Goal: Book appointment/travel/reservation

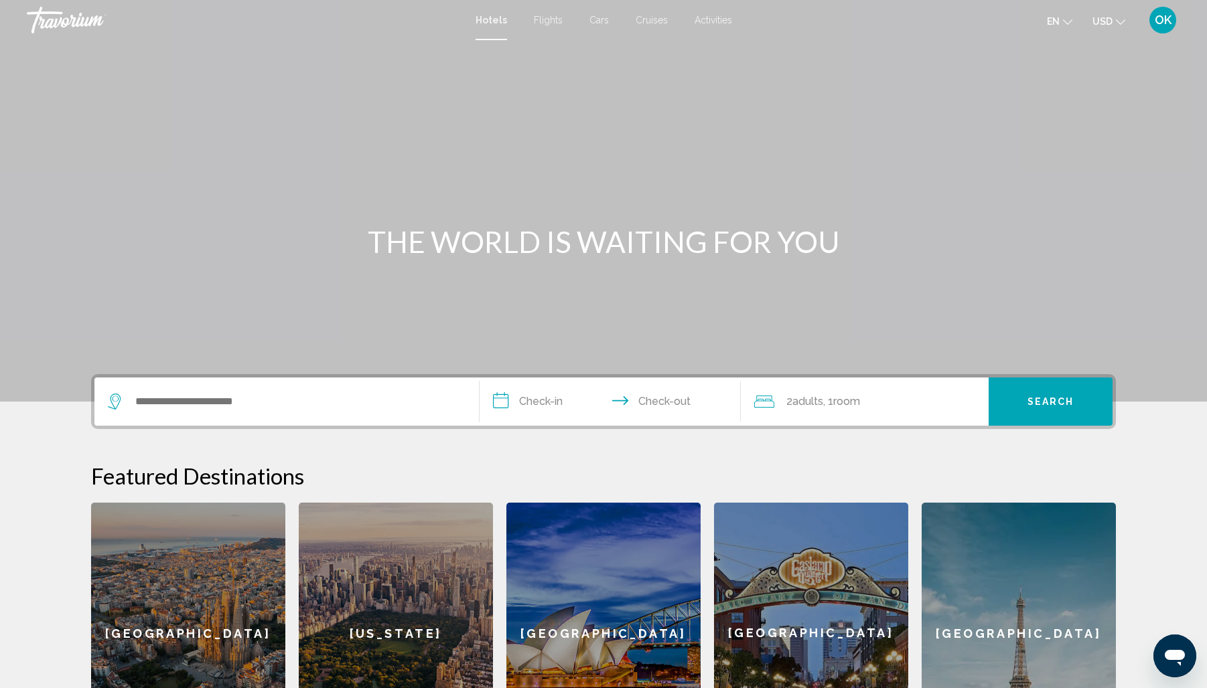
scroll to position [0, 1]
click at [554, 19] on span "Flights" at bounding box center [548, 19] width 29 height 11
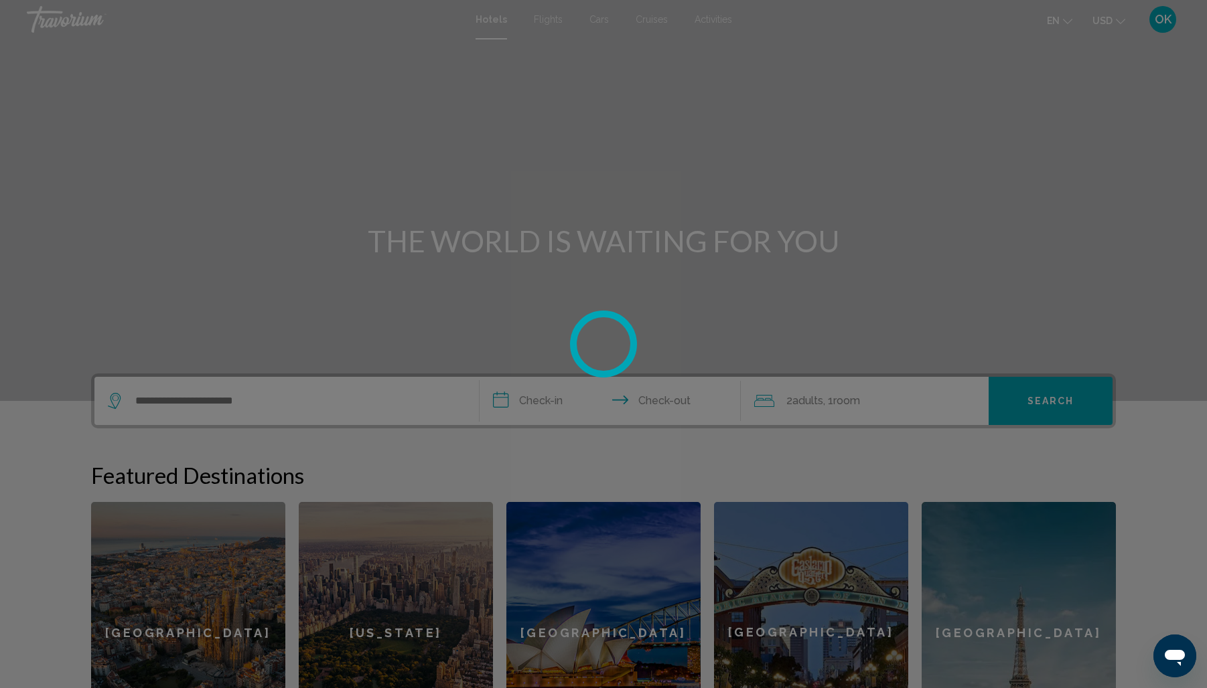
scroll to position [0, 0]
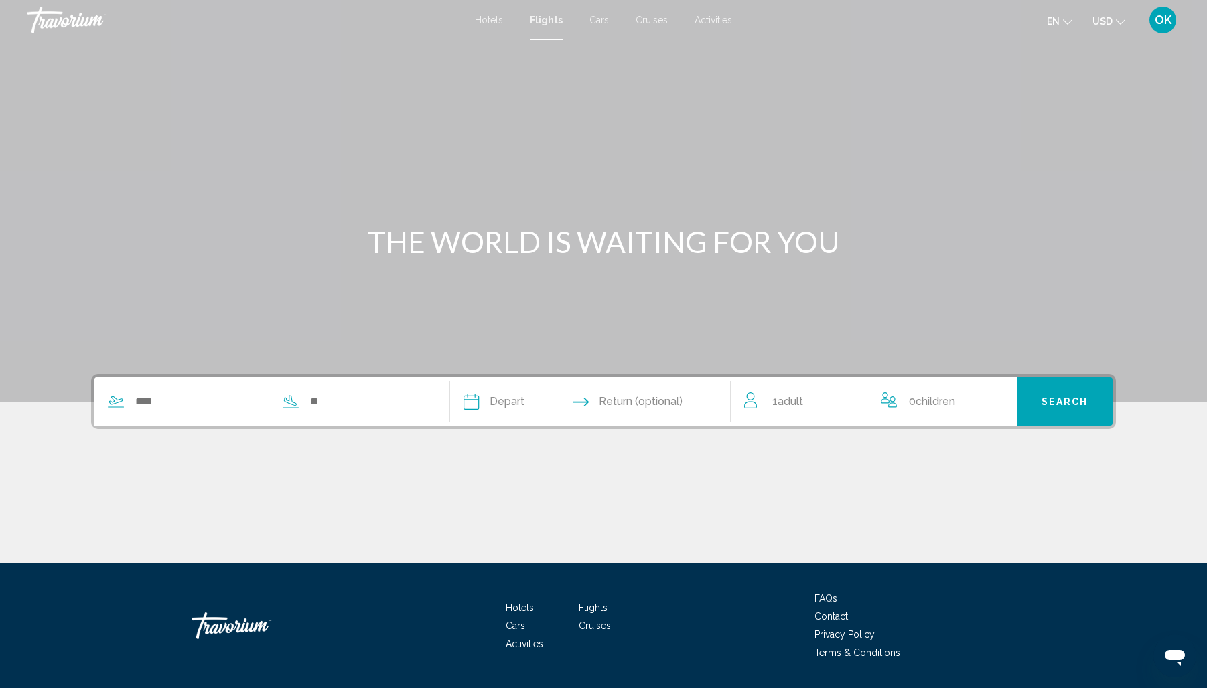
click at [595, 21] on span "Cars" at bounding box center [598, 20] width 19 height 11
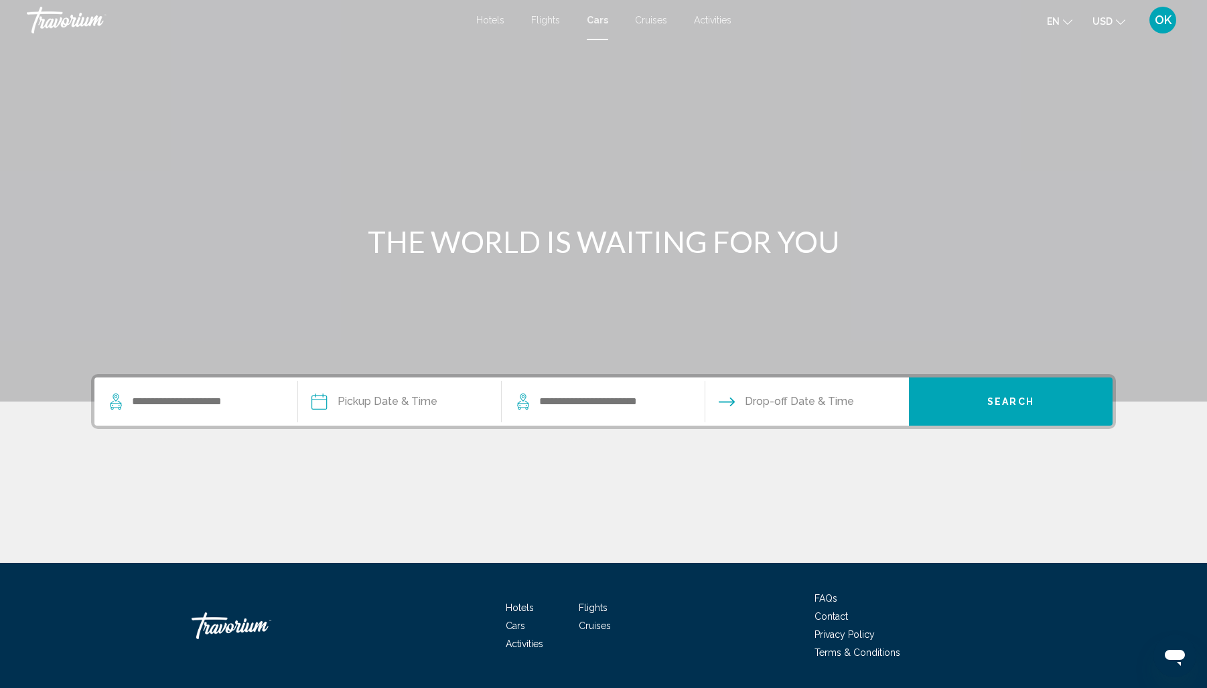
click at [639, 21] on span "Cruises" at bounding box center [651, 20] width 32 height 11
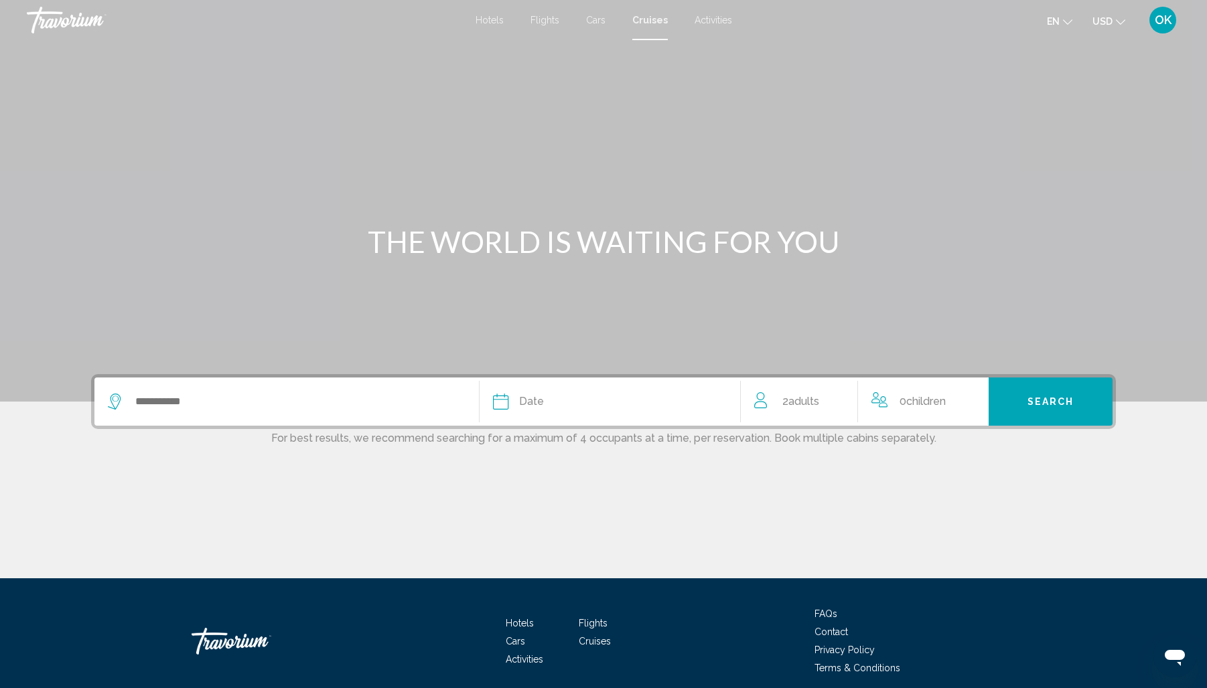
click at [706, 22] on span "Activities" at bounding box center [712, 20] width 37 height 11
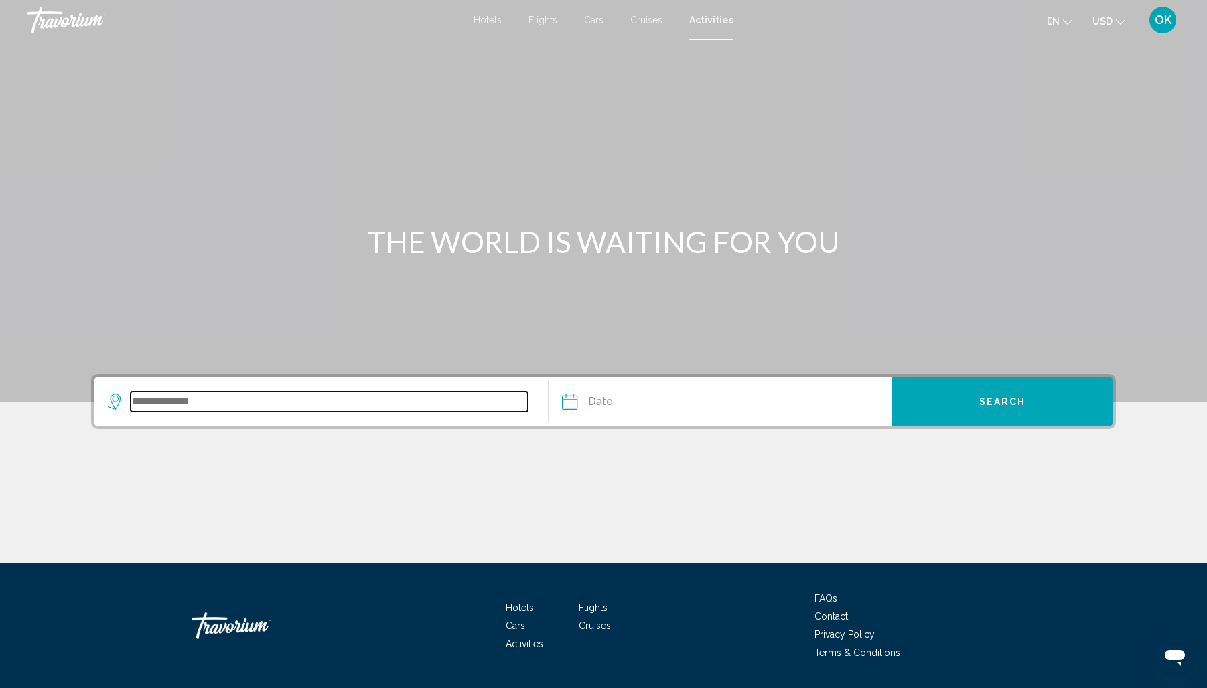
click at [250, 403] on input "Search widget" at bounding box center [329, 402] width 397 height 20
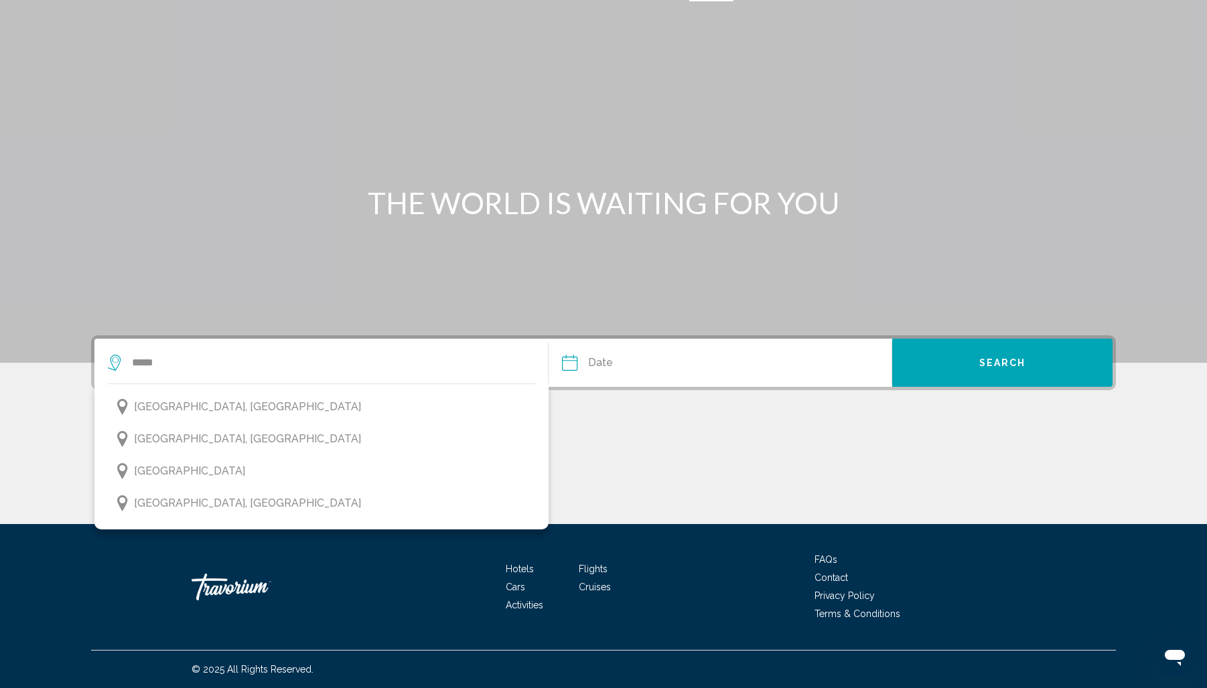
click at [163, 504] on span "Singapore, Singapore" at bounding box center [247, 503] width 227 height 19
type input "**********"
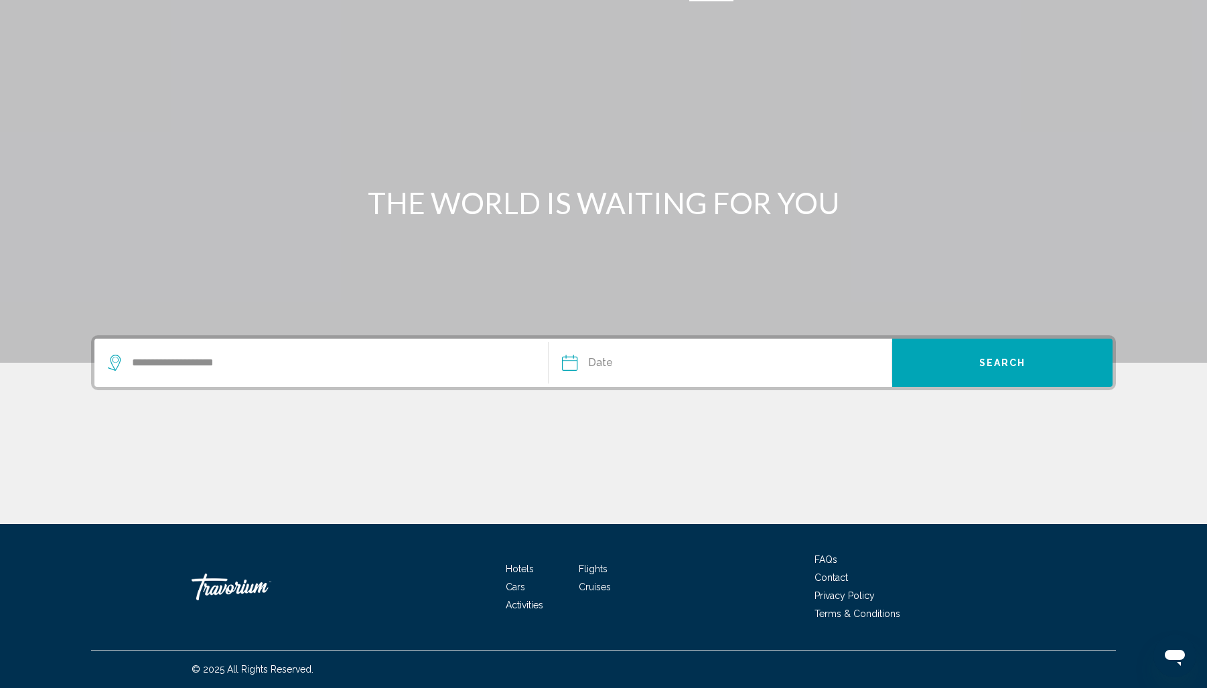
click at [619, 364] on input "Date" at bounding box center [643, 365] width 170 height 52
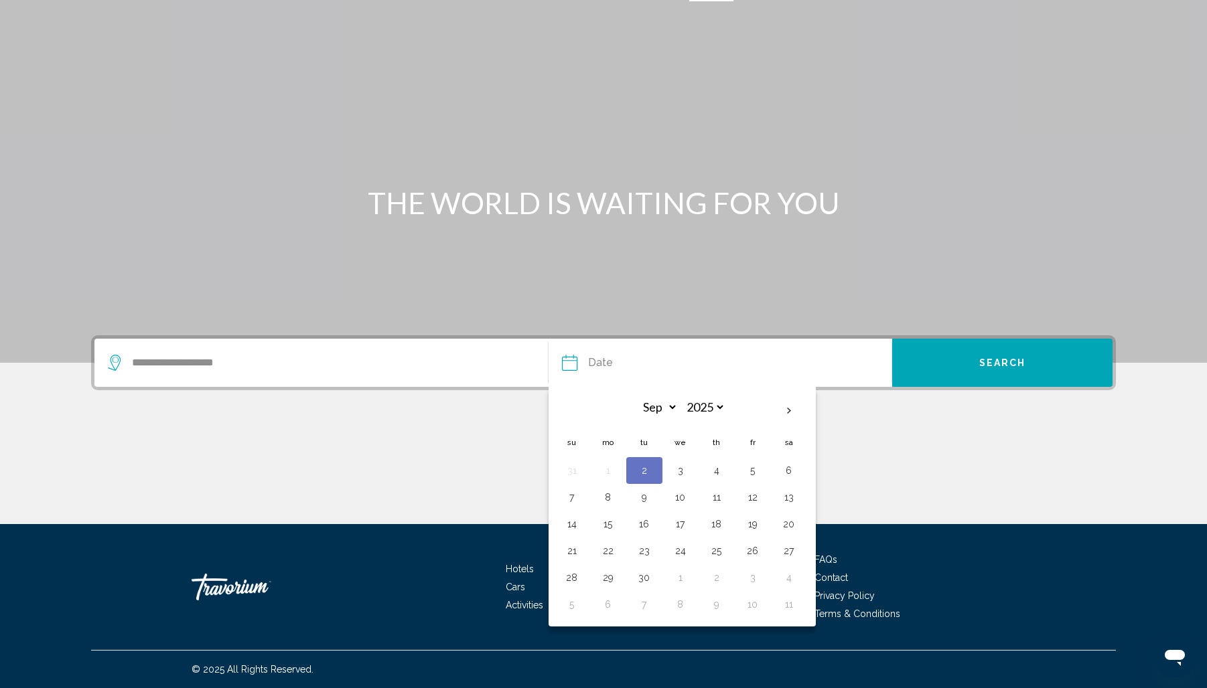
click at [683, 474] on button "3" at bounding box center [680, 470] width 21 height 19
type input "**********"
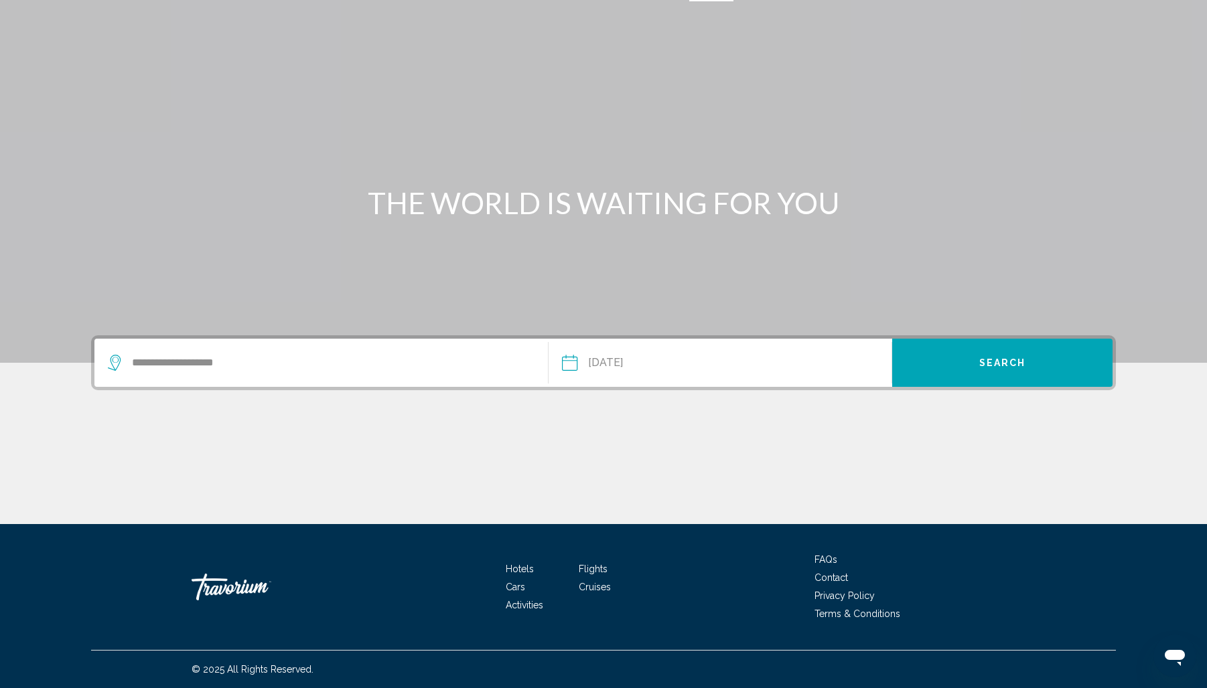
click at [990, 359] on span "Search" at bounding box center [1002, 363] width 47 height 11
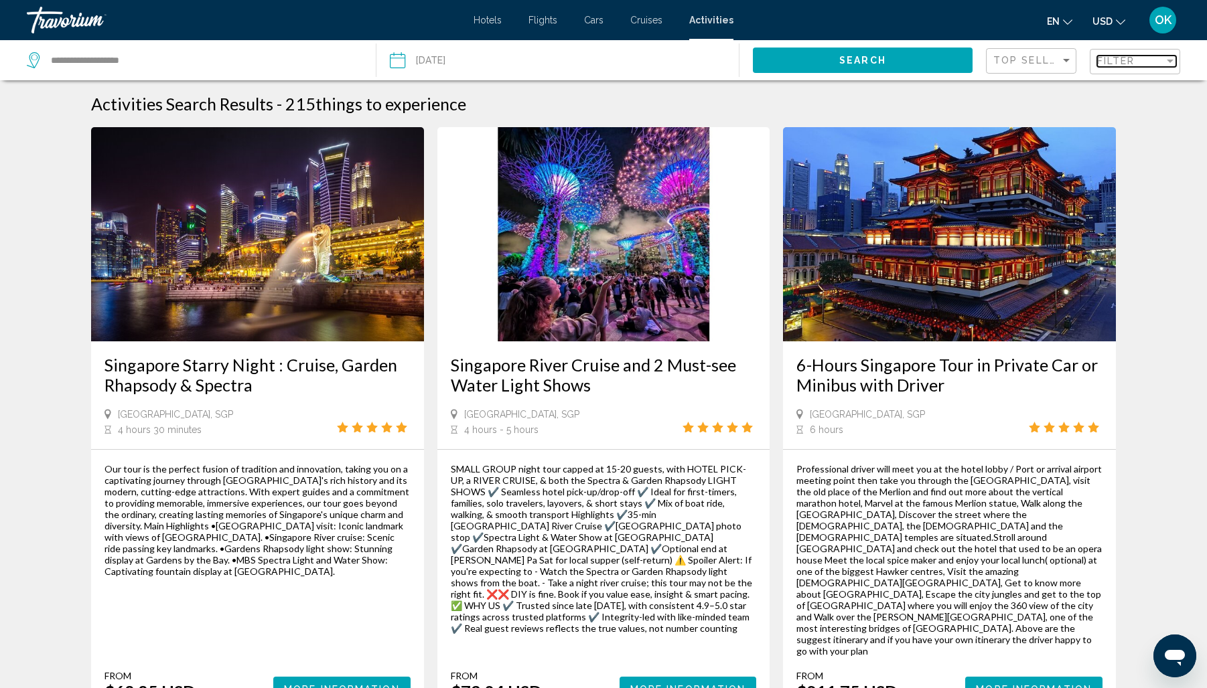
click at [1174, 62] on div "Filter" at bounding box center [1170, 61] width 12 height 11
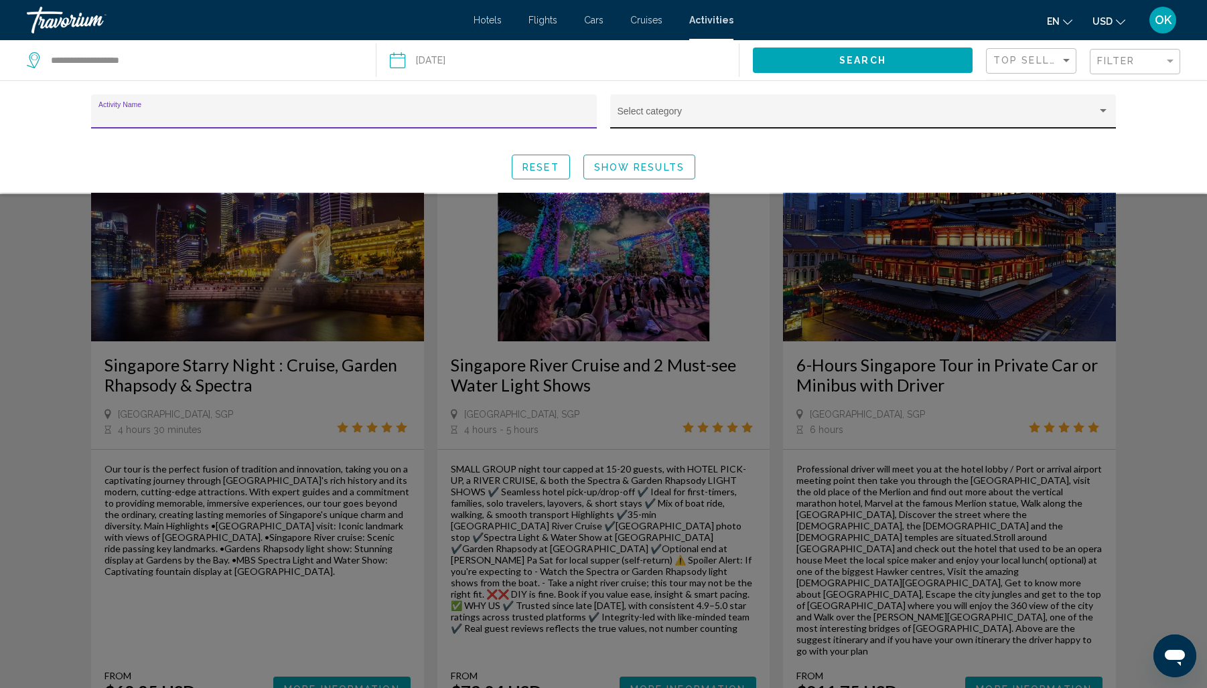
click at [1102, 112] on div "Search widget" at bounding box center [1102, 110] width 7 height 3
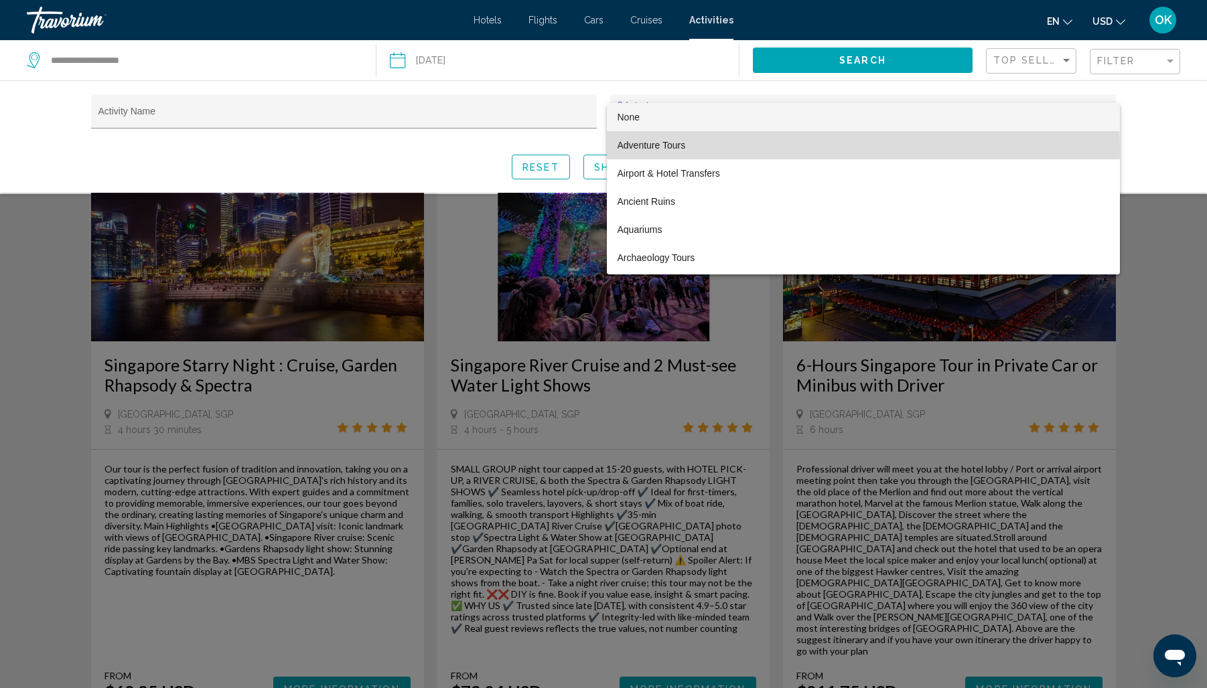
click at [696, 150] on span "Adventure Tours" at bounding box center [862, 145] width 491 height 28
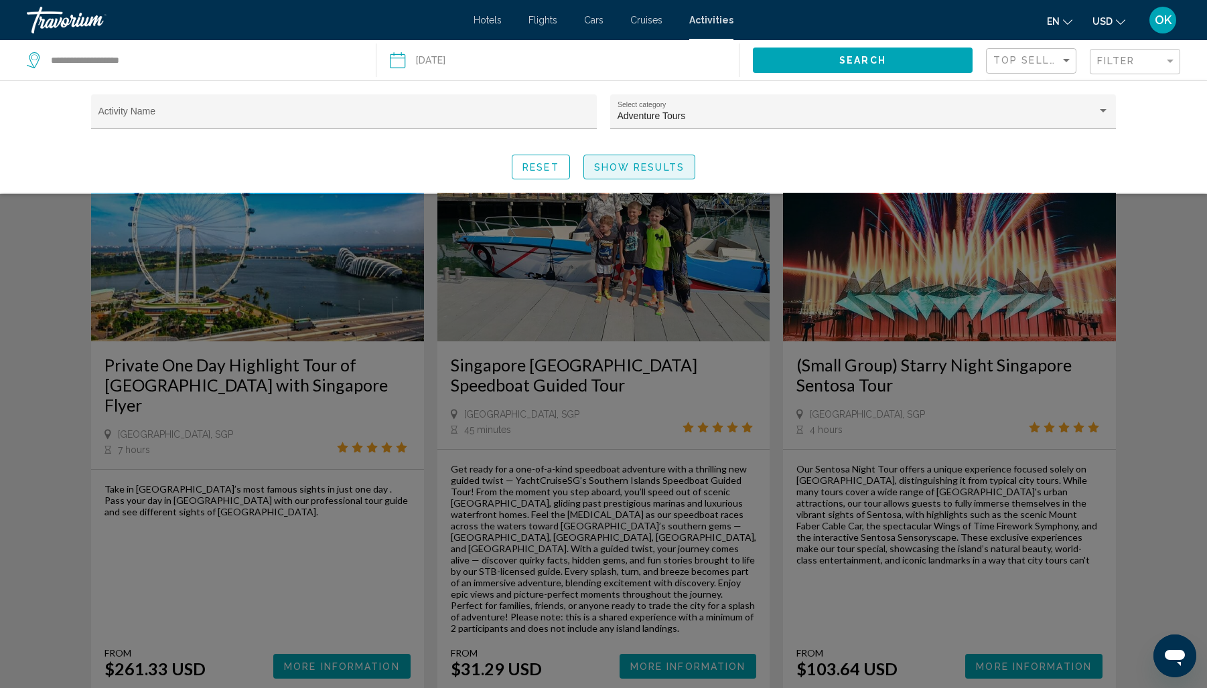
click at [665, 168] on span "Show Results" at bounding box center [639, 167] width 90 height 11
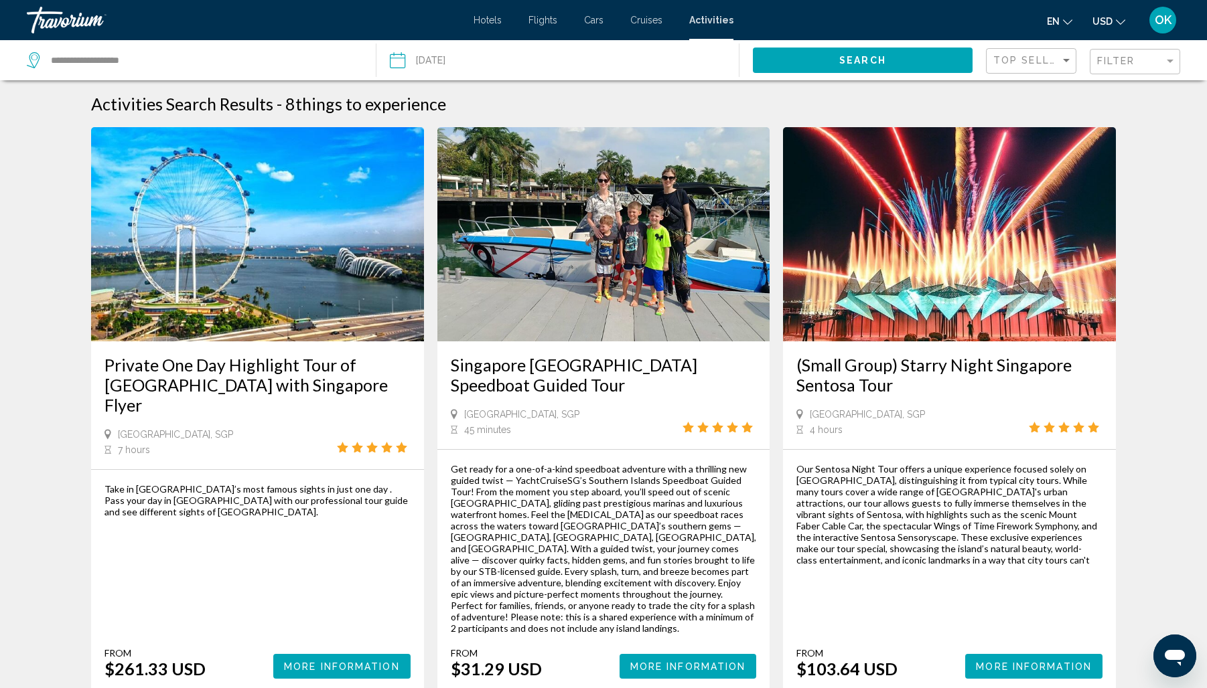
click at [1155, 23] on span "OK" at bounding box center [1162, 19] width 17 height 13
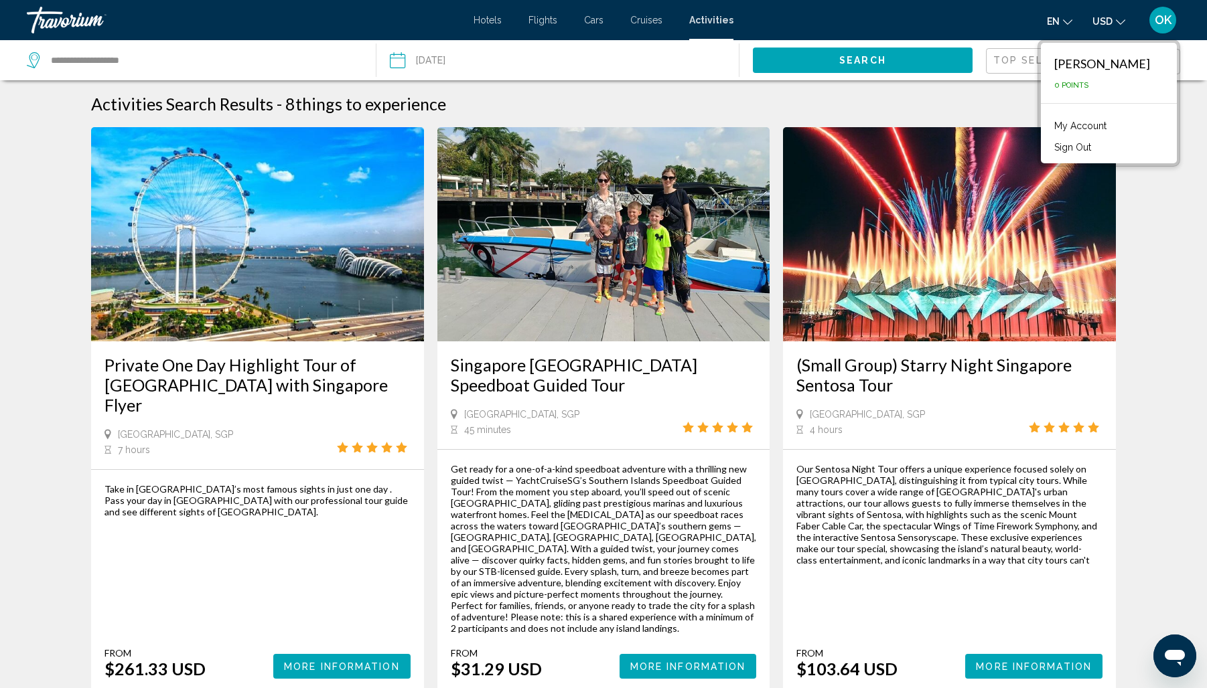
click at [1095, 127] on link "My Account" at bounding box center [1080, 125] width 66 height 17
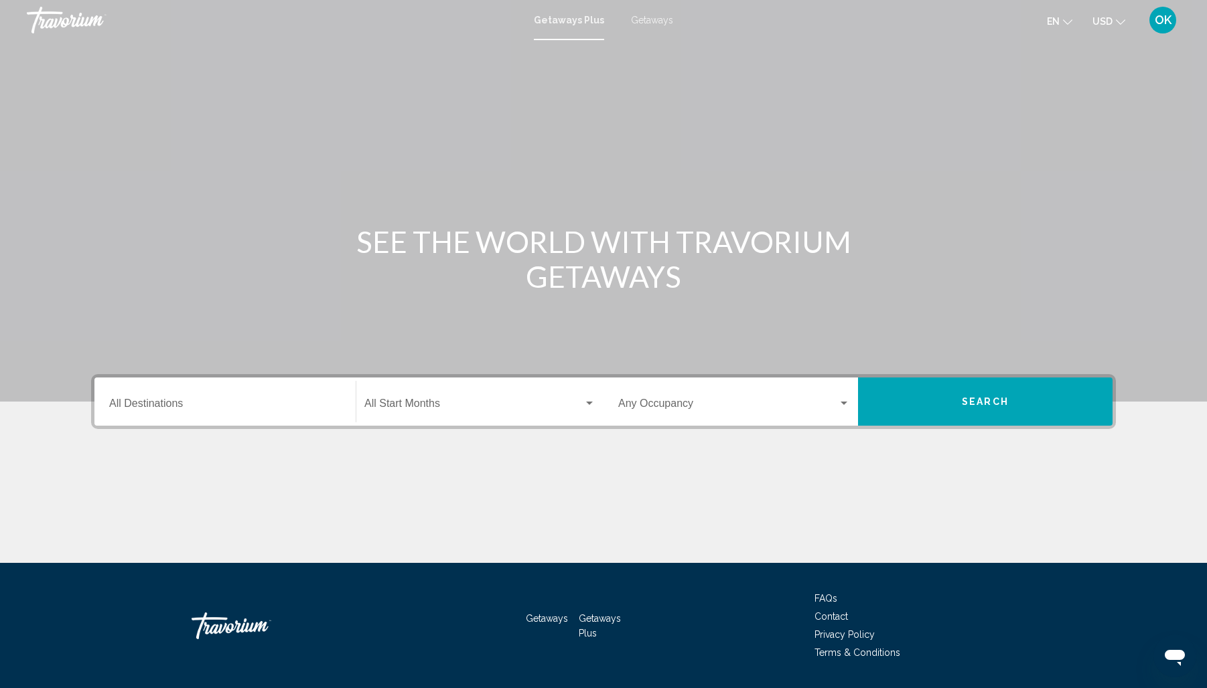
click at [643, 20] on span "Getaways" at bounding box center [652, 20] width 42 height 11
click at [276, 406] on input "Destination All Destinations" at bounding box center [225, 406] width 232 height 12
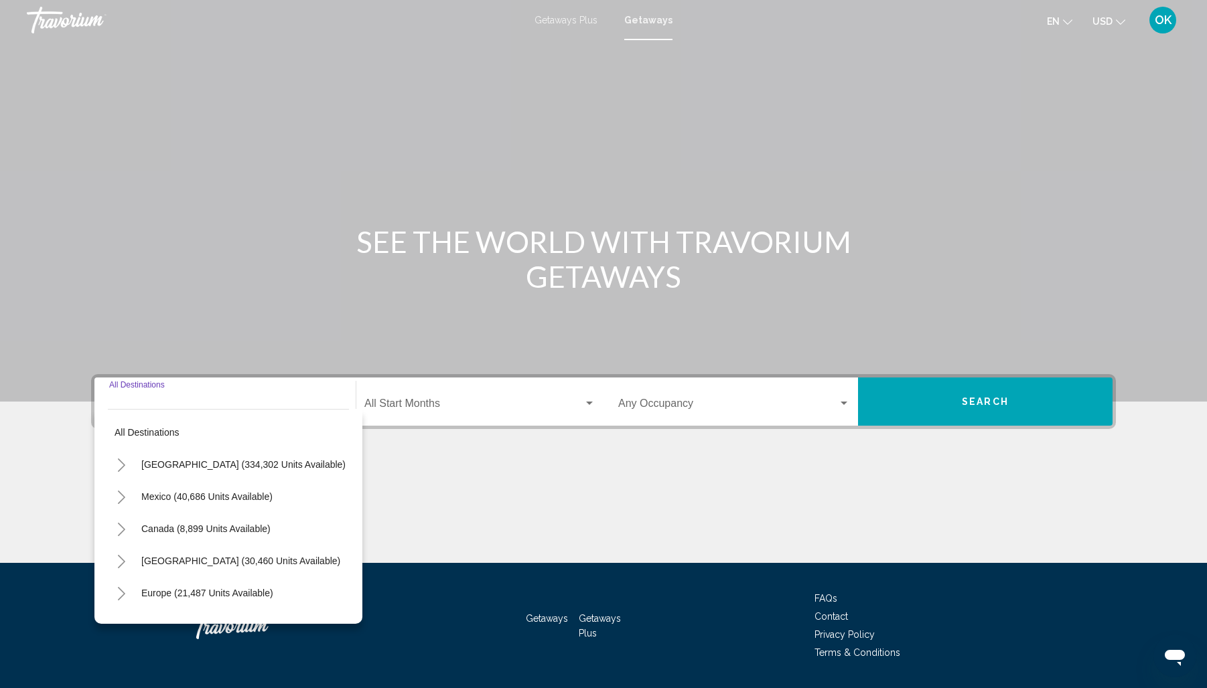
scroll to position [39, 0]
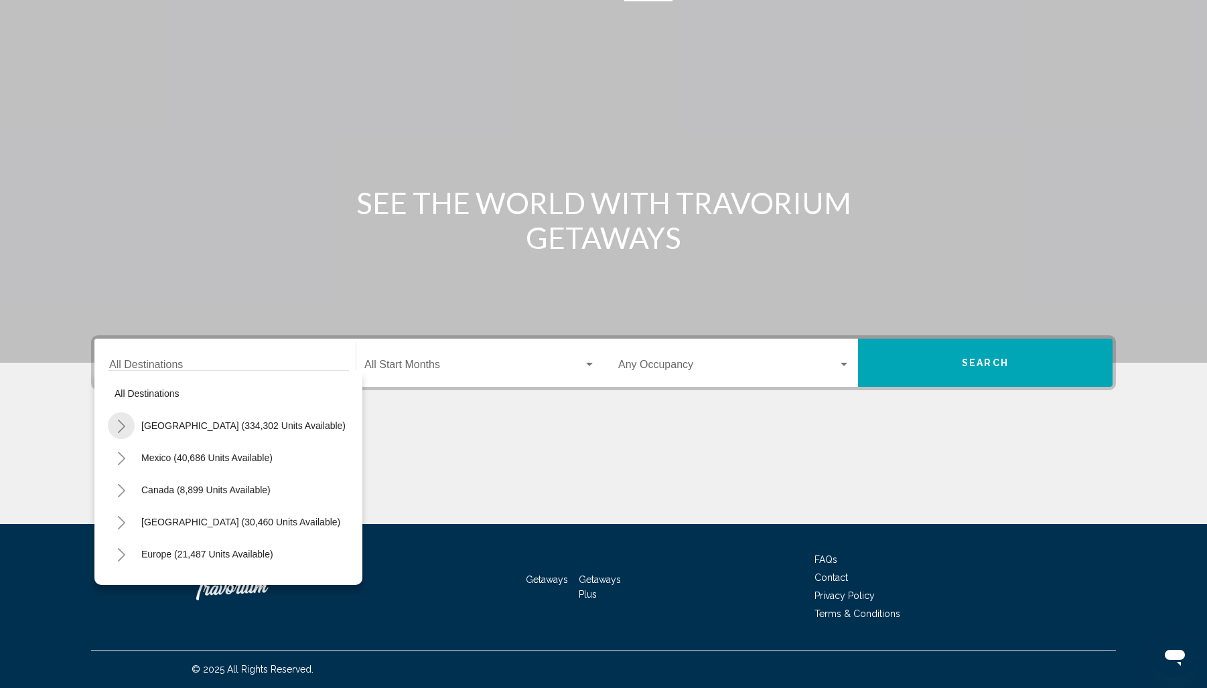
click at [119, 426] on icon "Toggle United States (334,302 units available)" at bounding box center [121, 426] width 10 height 13
click at [119, 426] on icon "Toggle United States (334,302 units available)" at bounding box center [121, 426] width 10 height 5
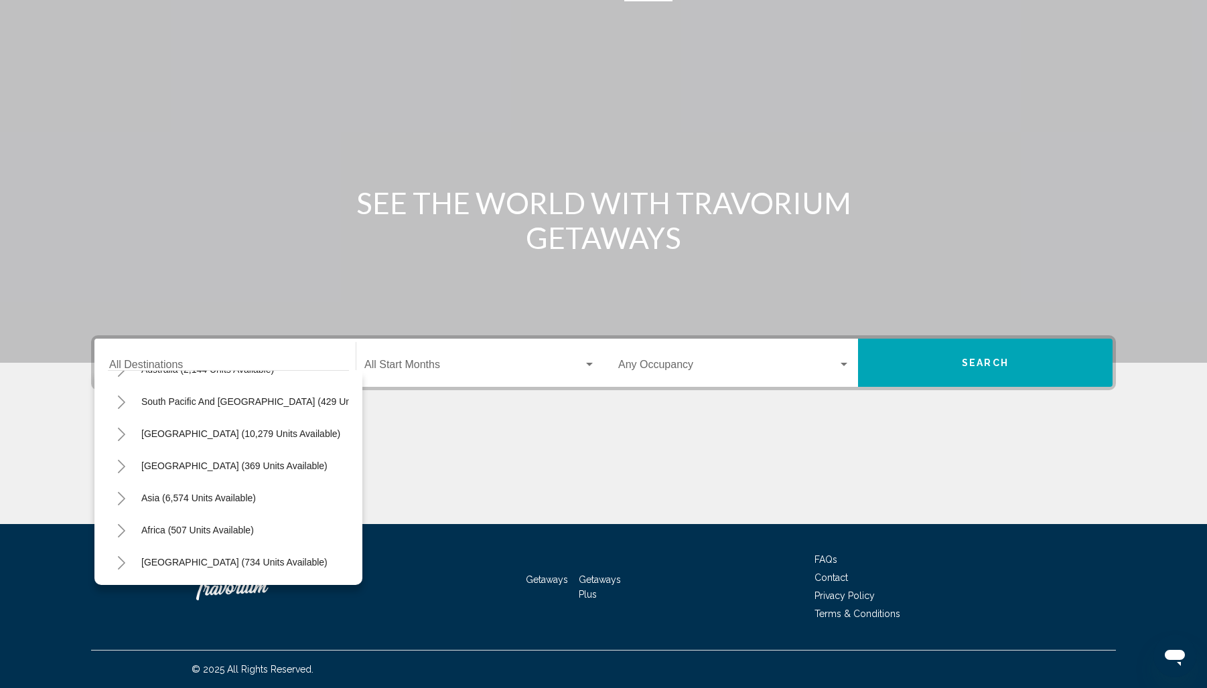
scroll to position [217, 0]
click at [121, 500] on icon "Toggle Asia (6,574 units available)" at bounding box center [121, 498] width 10 height 13
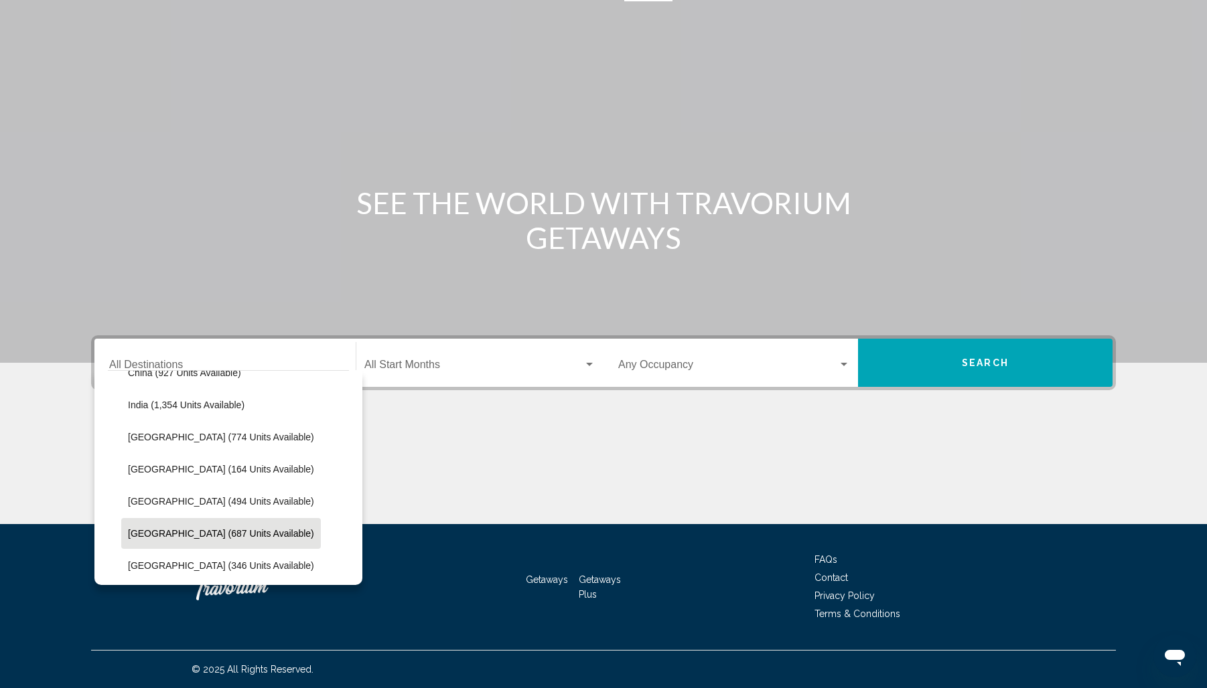
scroll to position [439, 0]
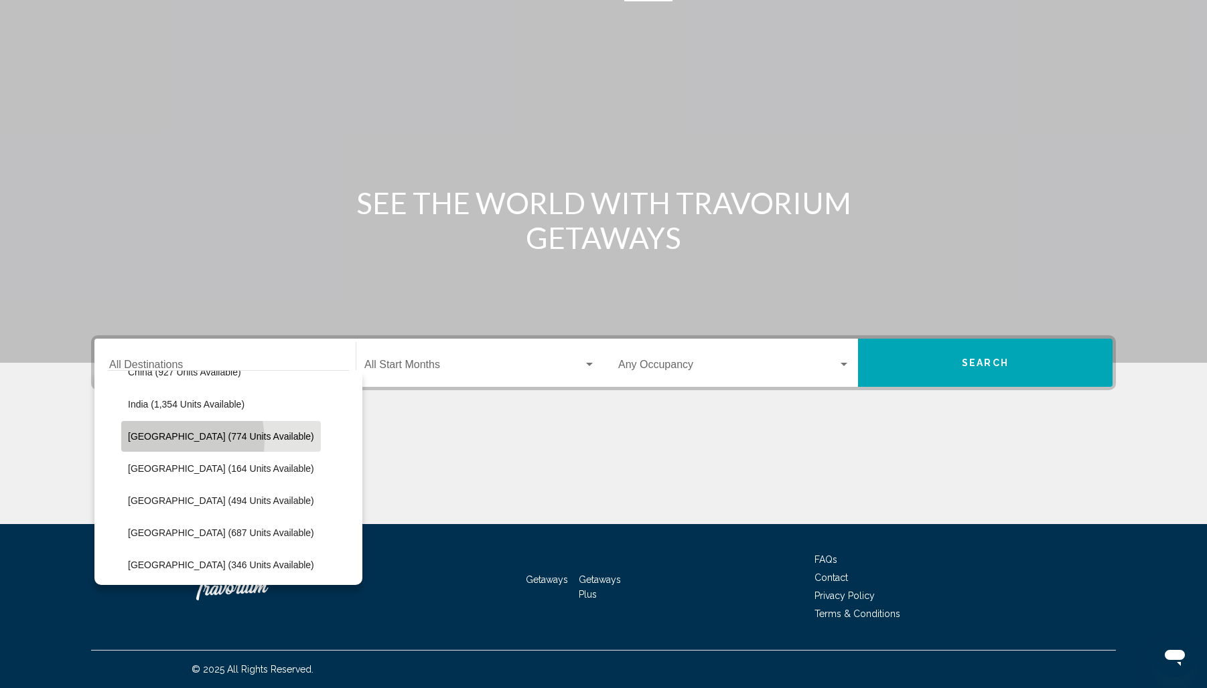
click at [157, 441] on span "[GEOGRAPHIC_DATA] (774 units available)" at bounding box center [221, 436] width 186 height 11
type input "**********"
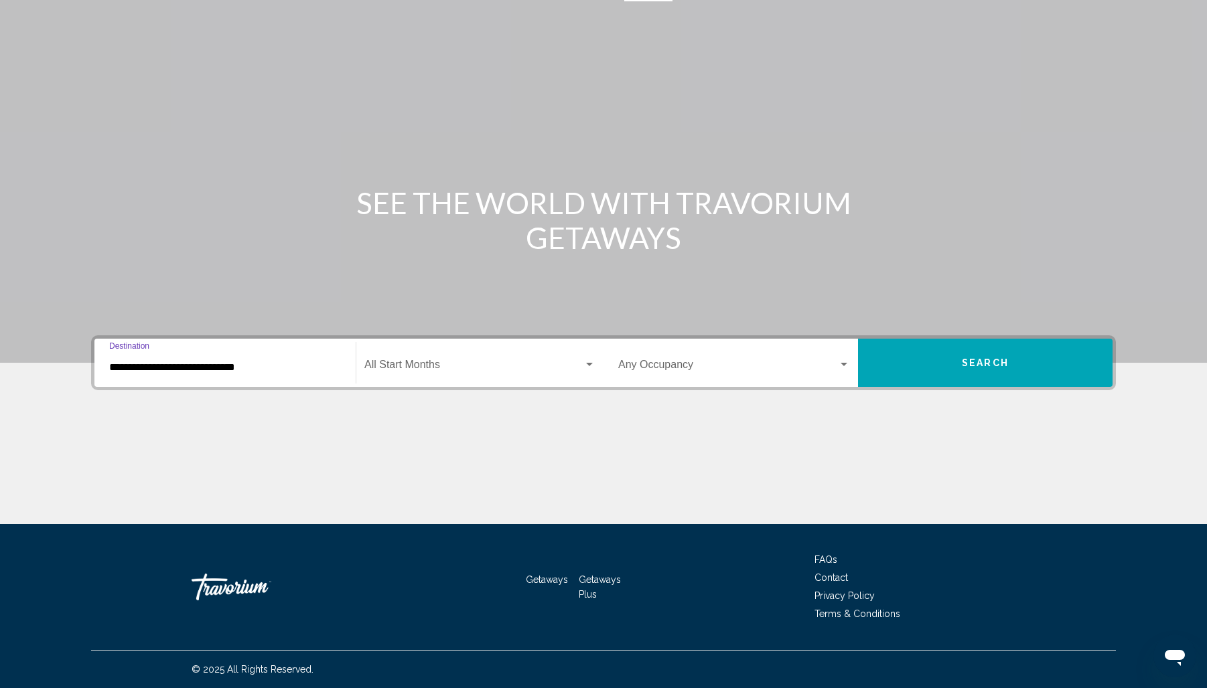
click at [588, 365] on div "Search widget" at bounding box center [589, 364] width 7 height 3
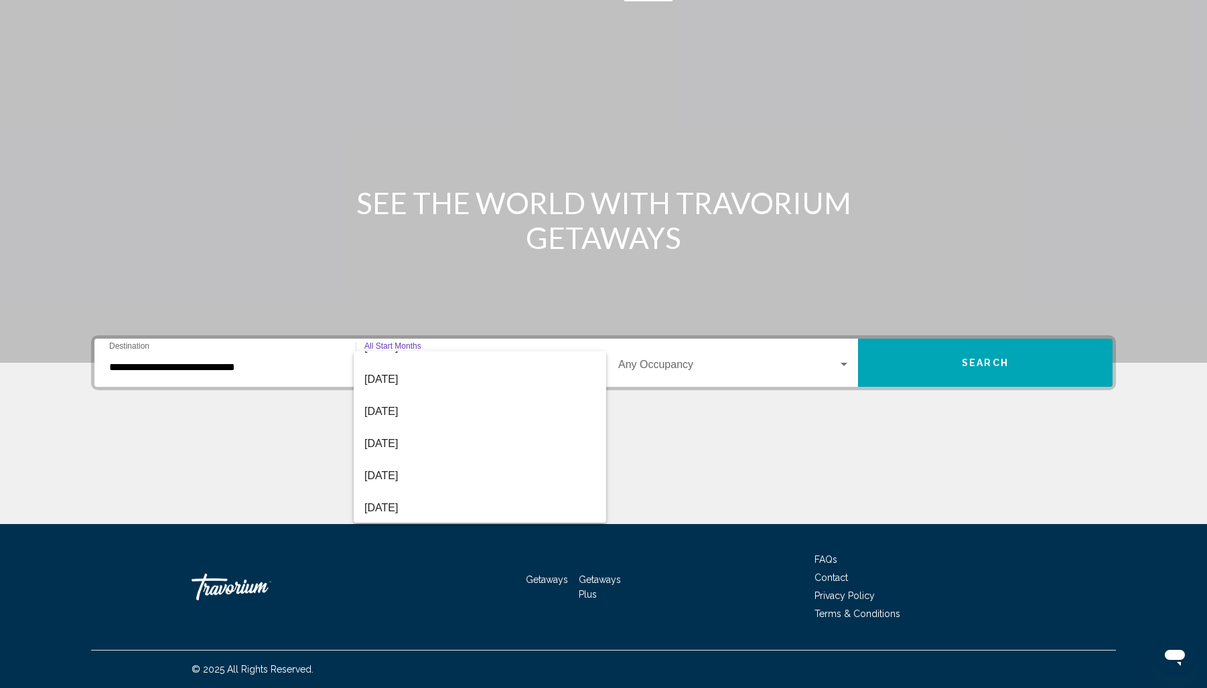
scroll to position [120, 0]
click at [435, 414] on span "[DATE]" at bounding box center [479, 408] width 231 height 32
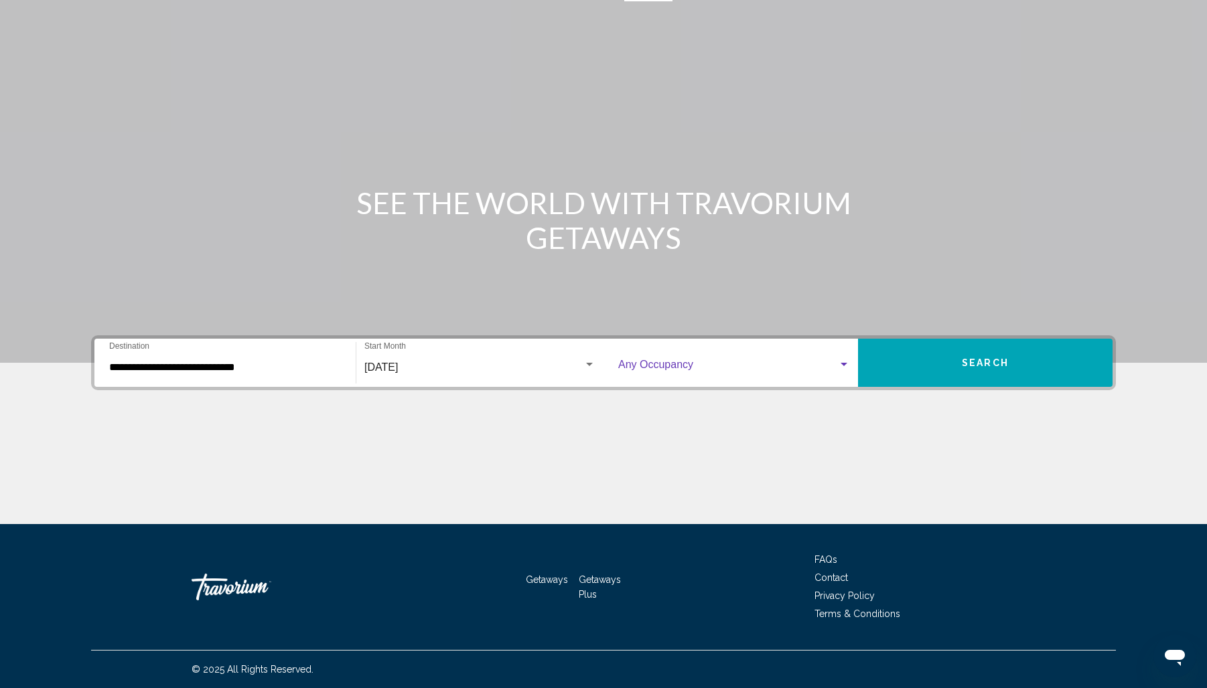
click at [842, 364] on div "Search widget" at bounding box center [843, 364] width 7 height 3
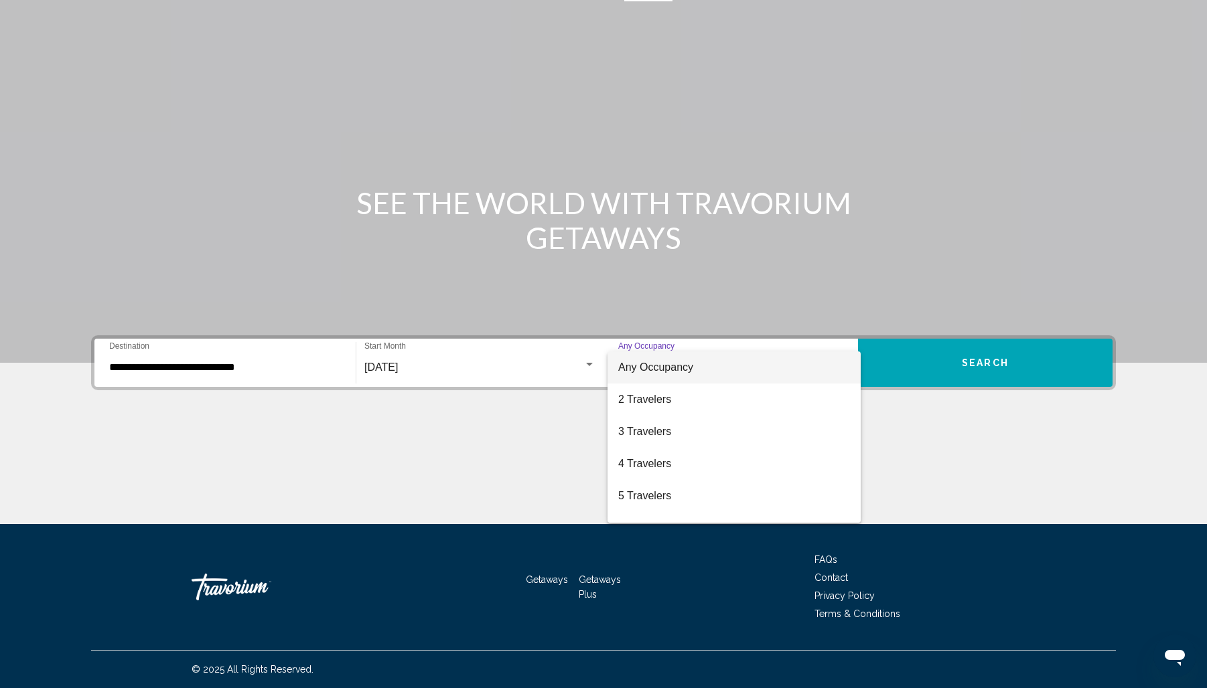
click at [921, 422] on div at bounding box center [603, 344] width 1207 height 688
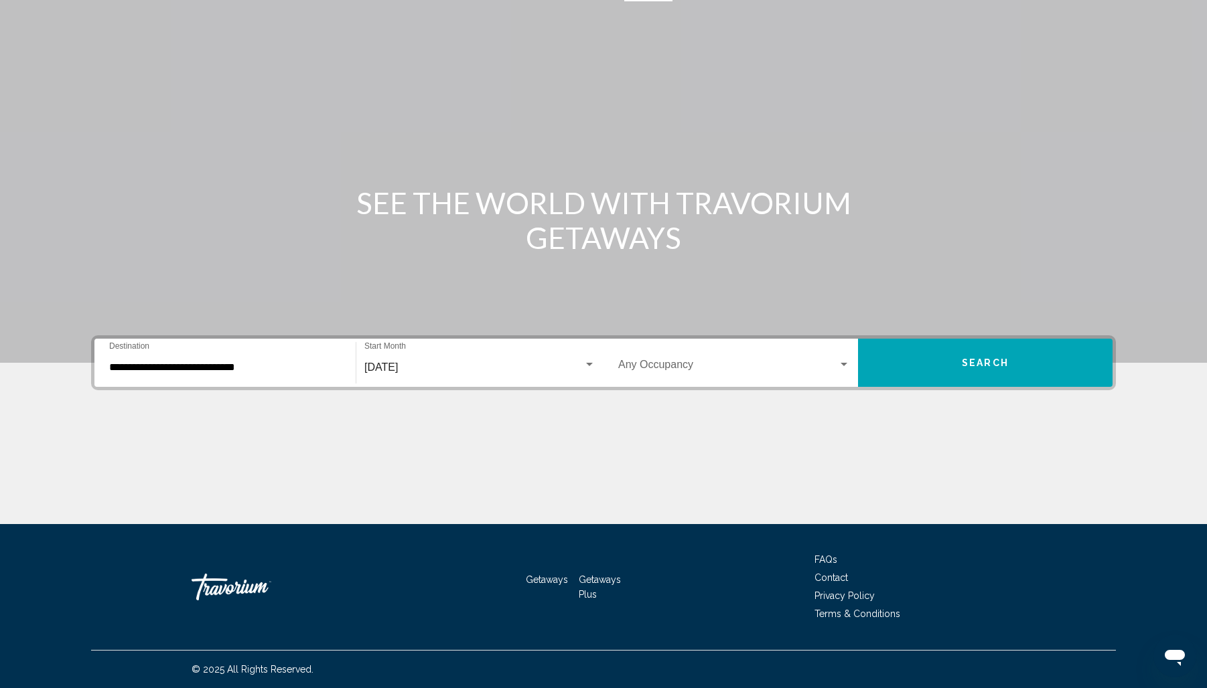
click at [841, 357] on div "Occupancy Any Occupancy" at bounding box center [734, 363] width 232 height 42
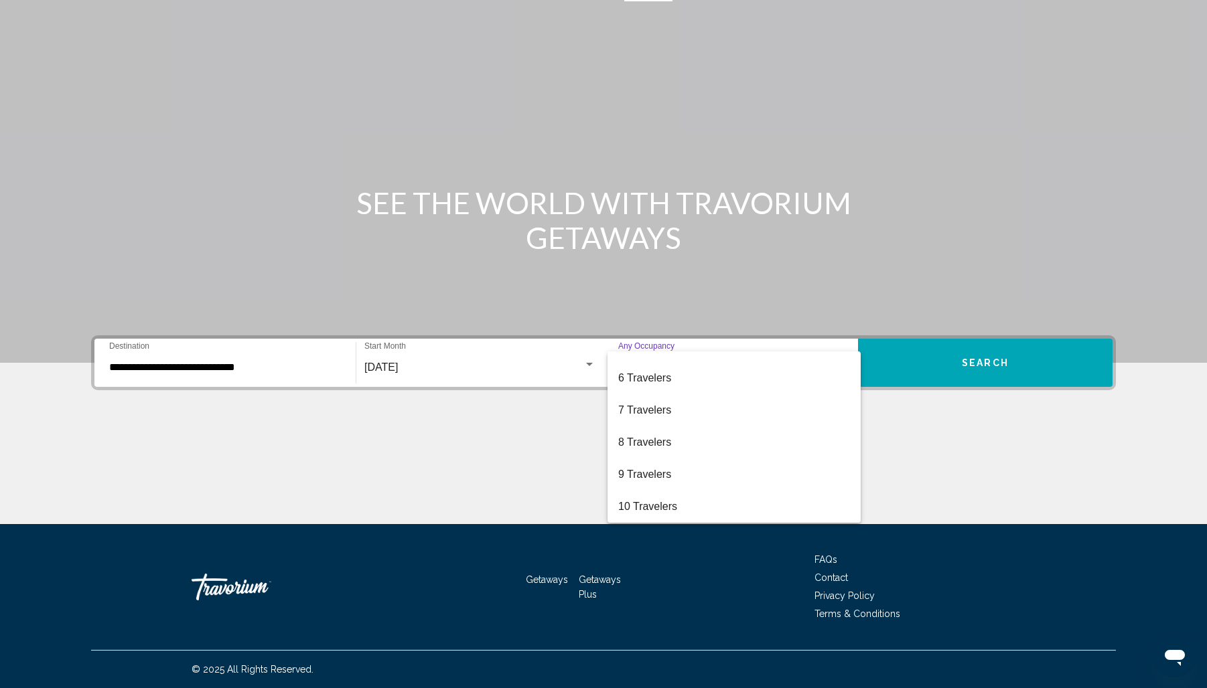
scroll to position [150, 0]
click at [935, 455] on div at bounding box center [603, 344] width 1207 height 688
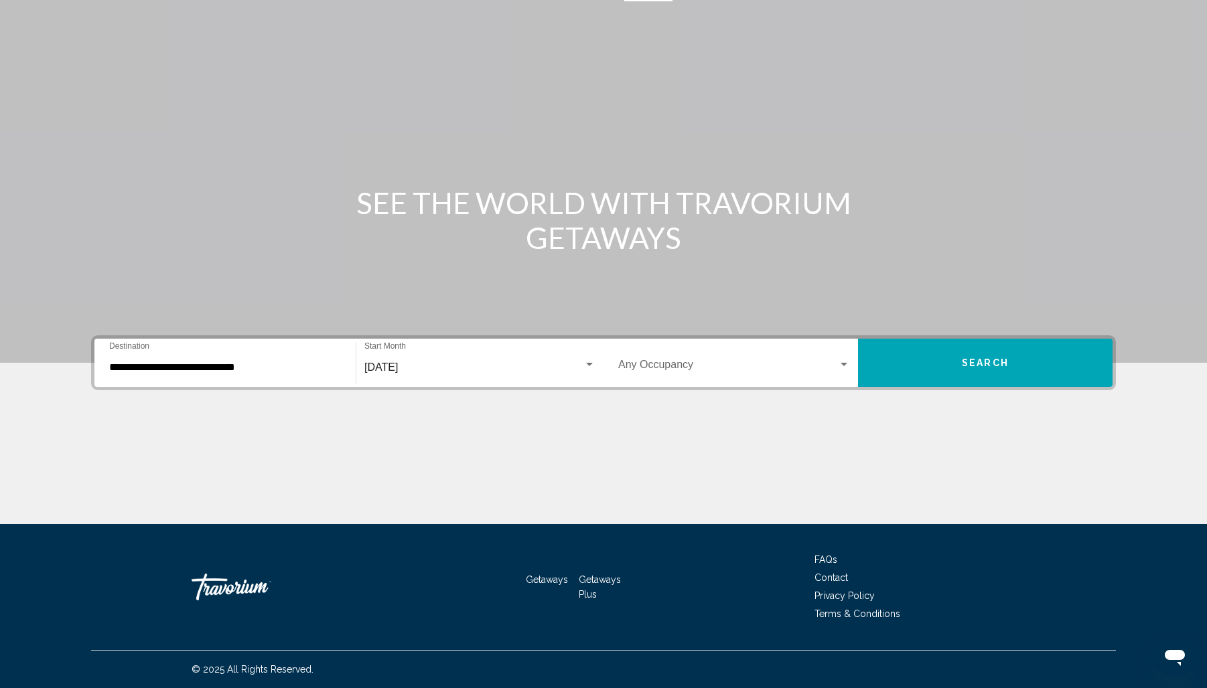
click at [938, 358] on button "Search" at bounding box center [985, 363] width 254 height 48
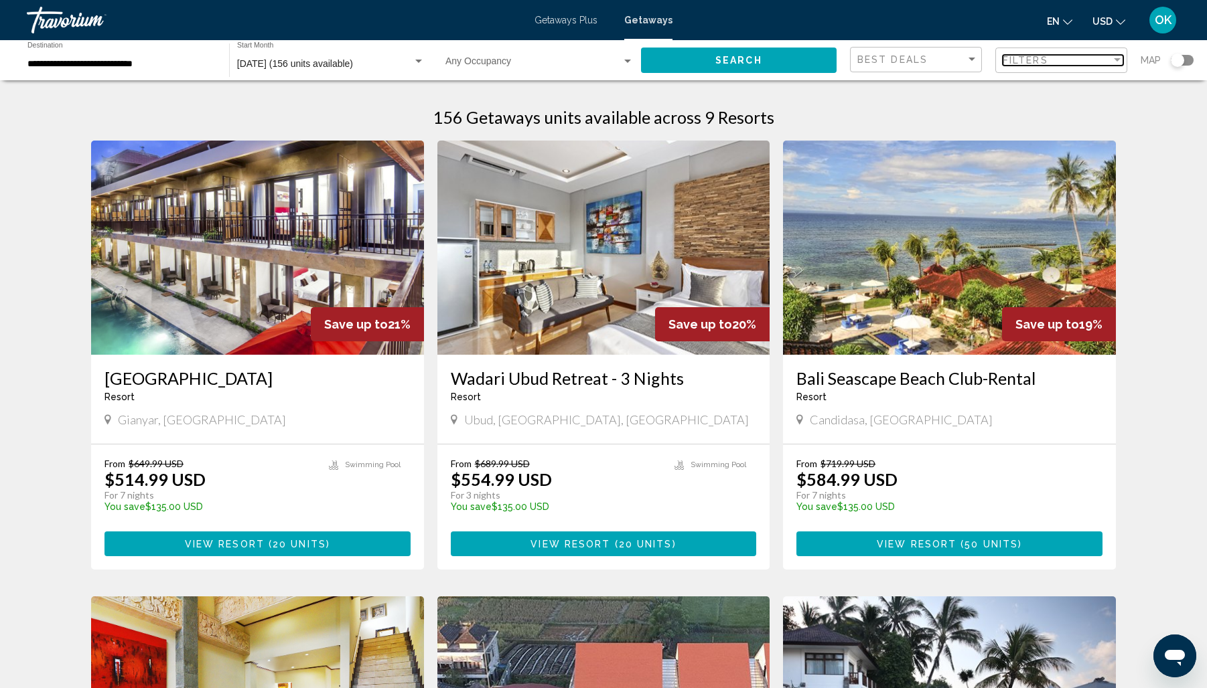
click at [1116, 60] on div "Filter" at bounding box center [1116, 59] width 7 height 3
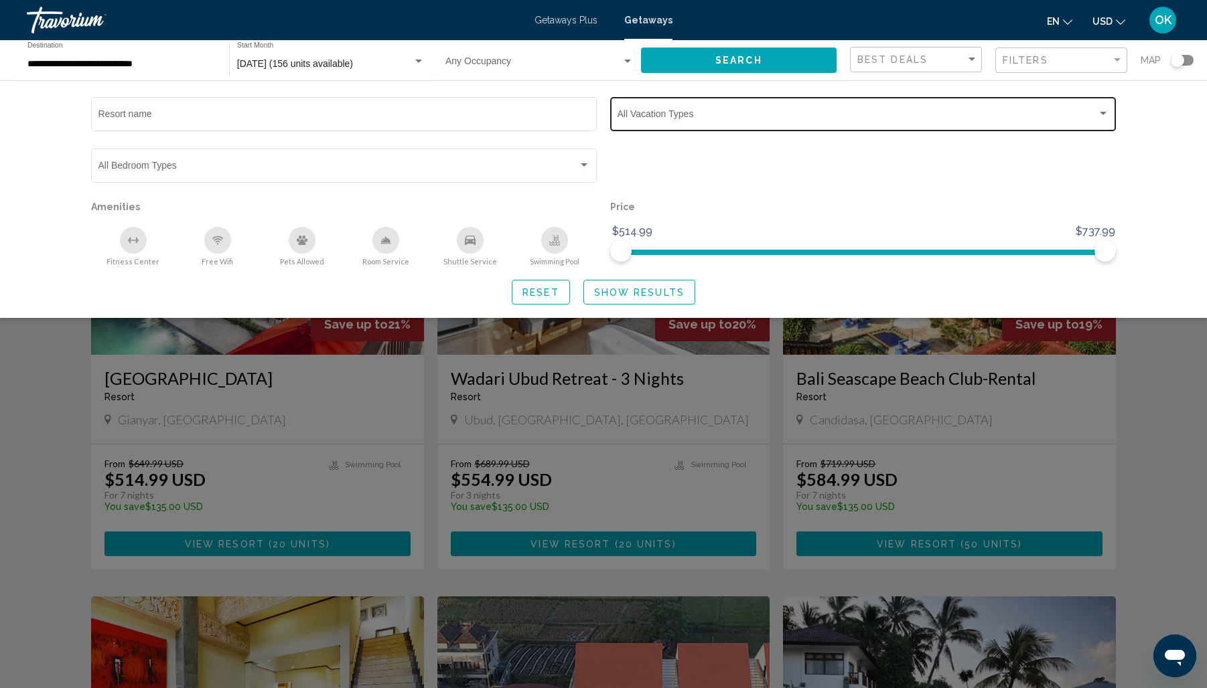
click at [1101, 114] on div "Search widget" at bounding box center [1102, 113] width 7 height 3
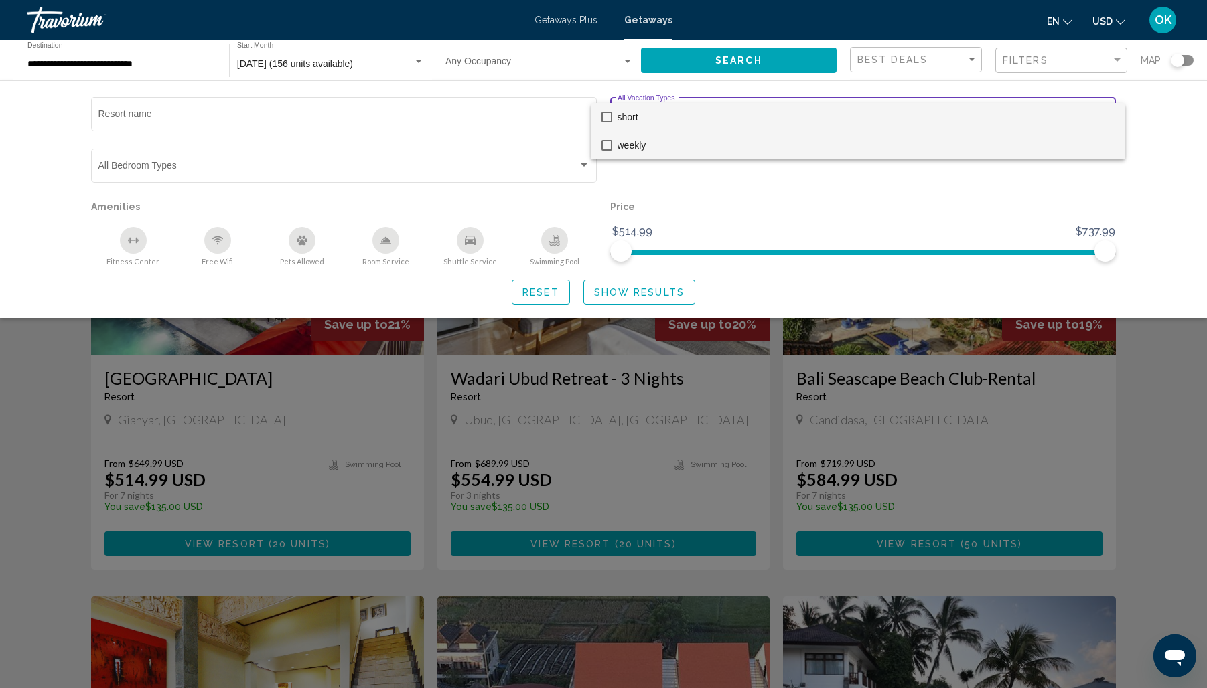
click at [605, 145] on mat-pseudo-checkbox at bounding box center [606, 145] width 11 height 11
click at [661, 295] on div at bounding box center [603, 344] width 1207 height 688
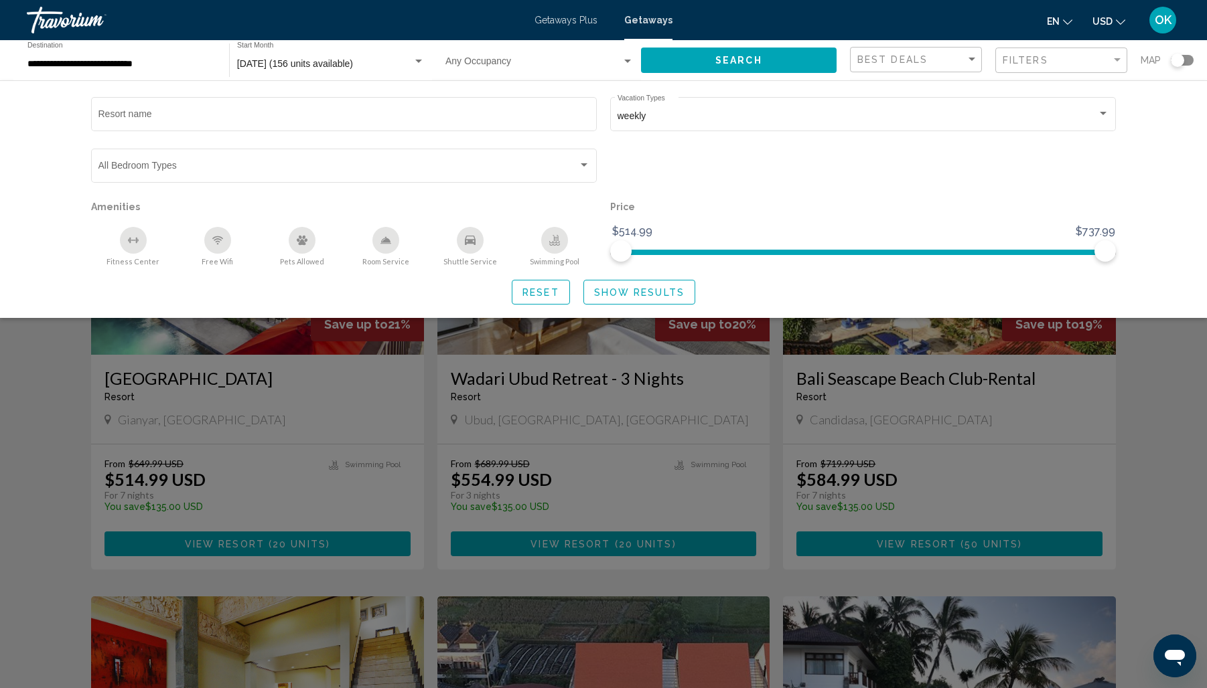
click at [659, 293] on span "Show Results" at bounding box center [639, 292] width 90 height 11
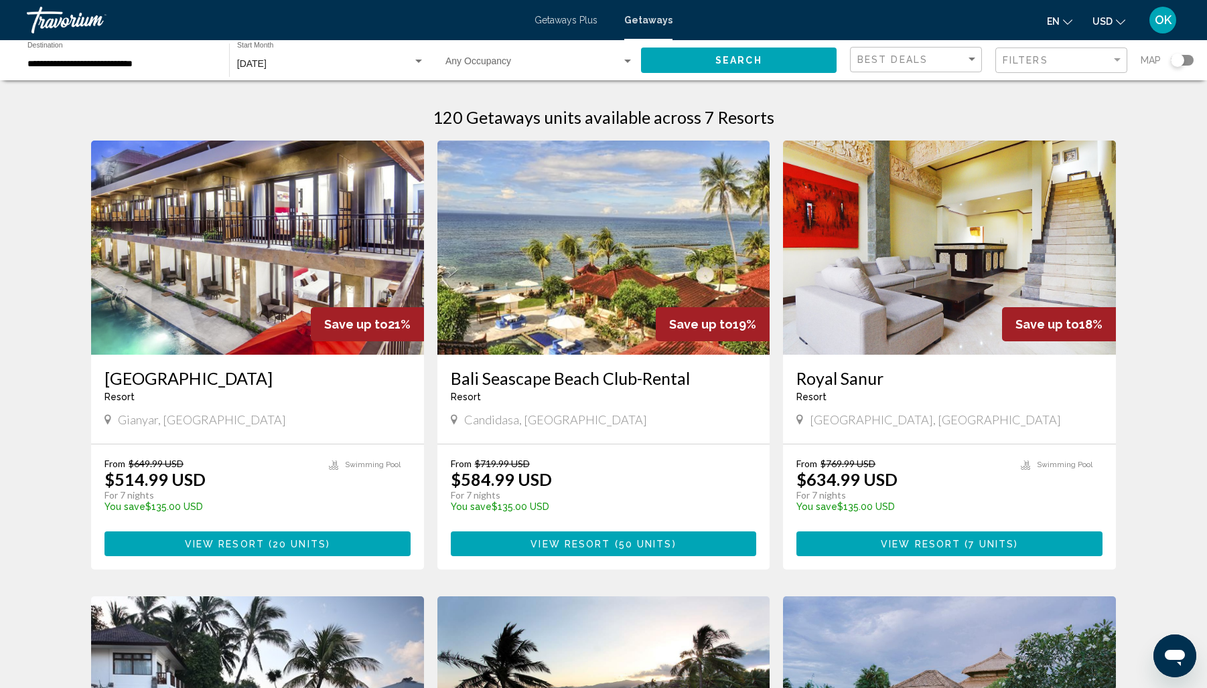
click at [276, 275] on img "Main content" at bounding box center [257, 248] width 333 height 214
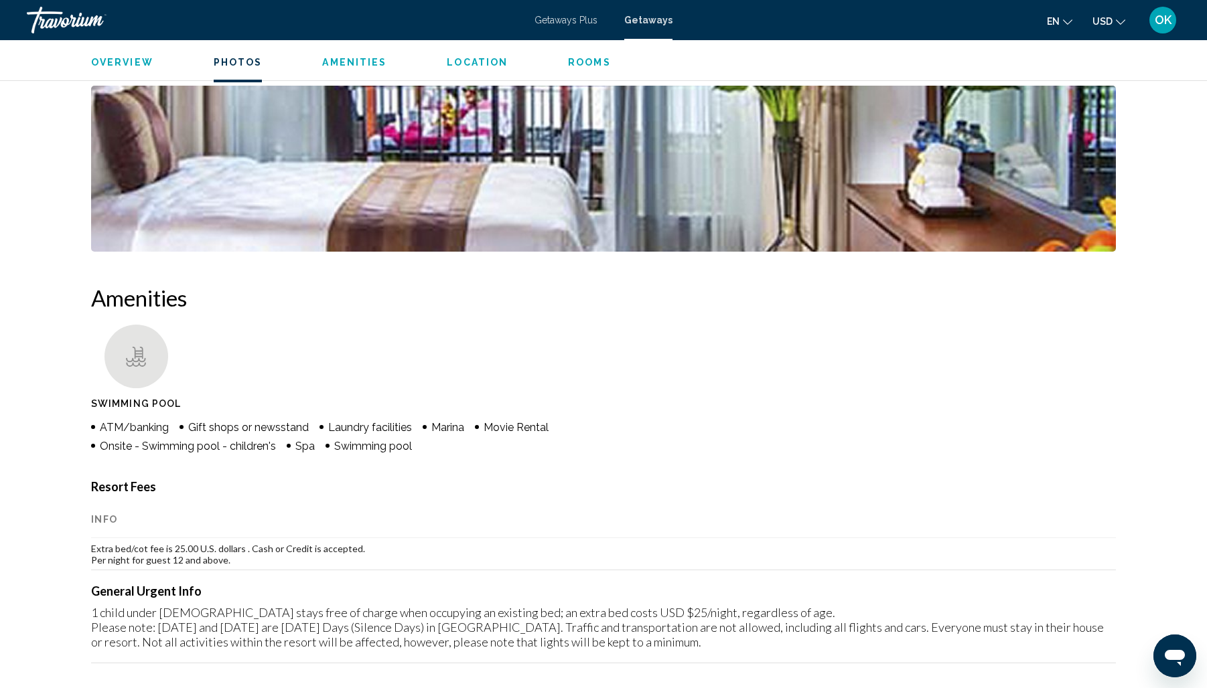
scroll to position [803, 0]
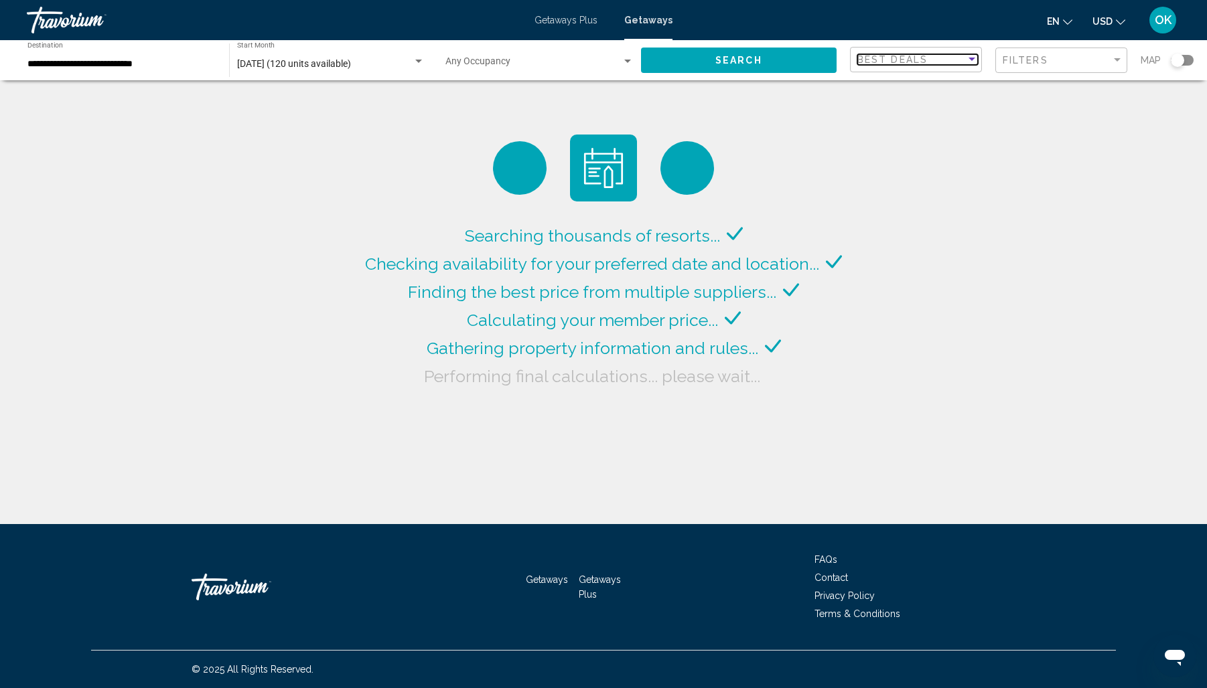
click at [970, 60] on div "Sort by" at bounding box center [971, 59] width 12 height 11
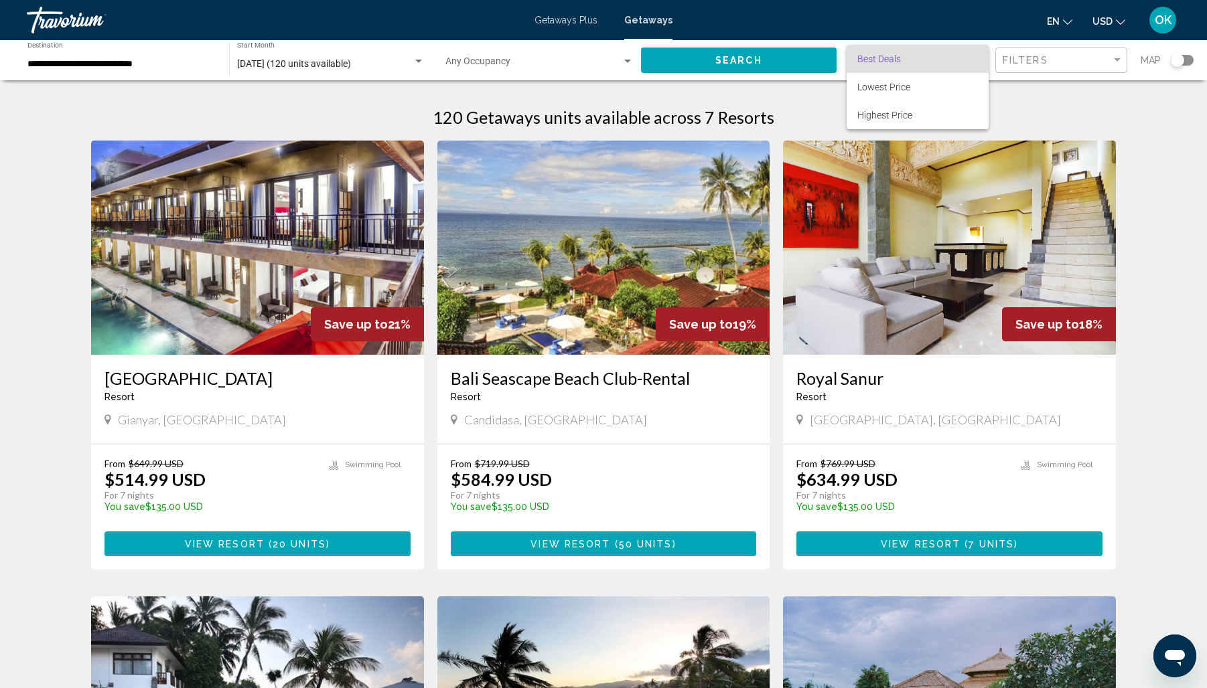
click at [1118, 58] on div at bounding box center [603, 344] width 1207 height 688
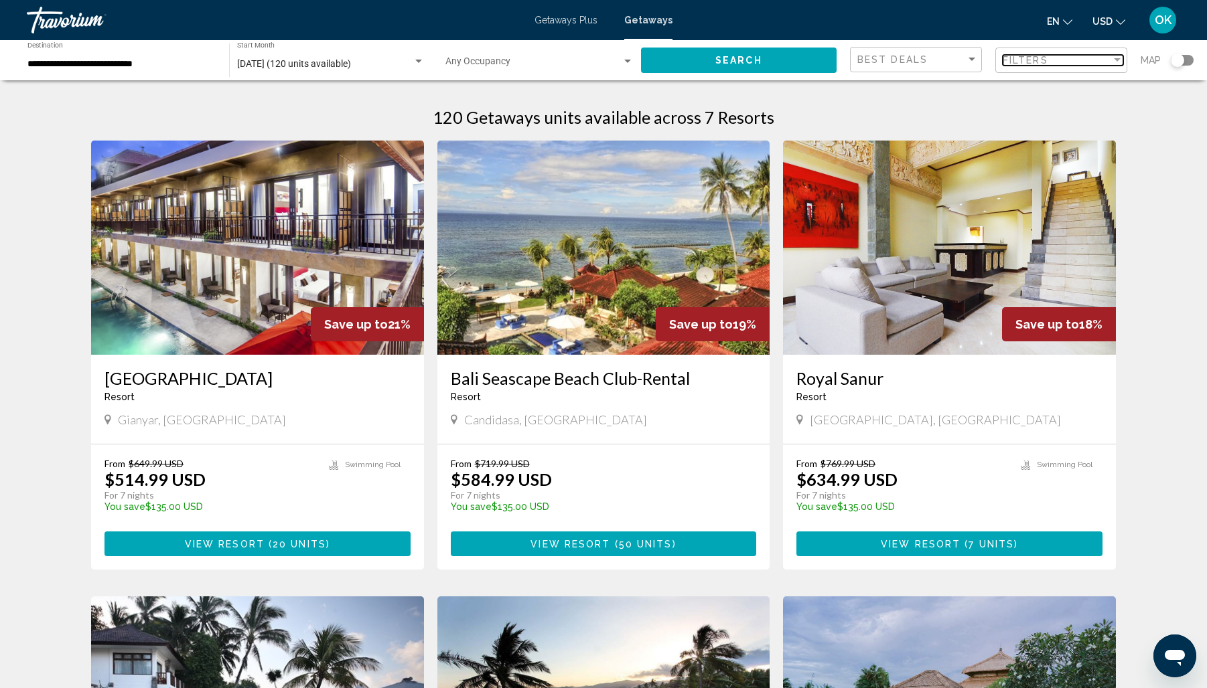
click at [1119, 59] on div "Filter" at bounding box center [1116, 59] width 7 height 3
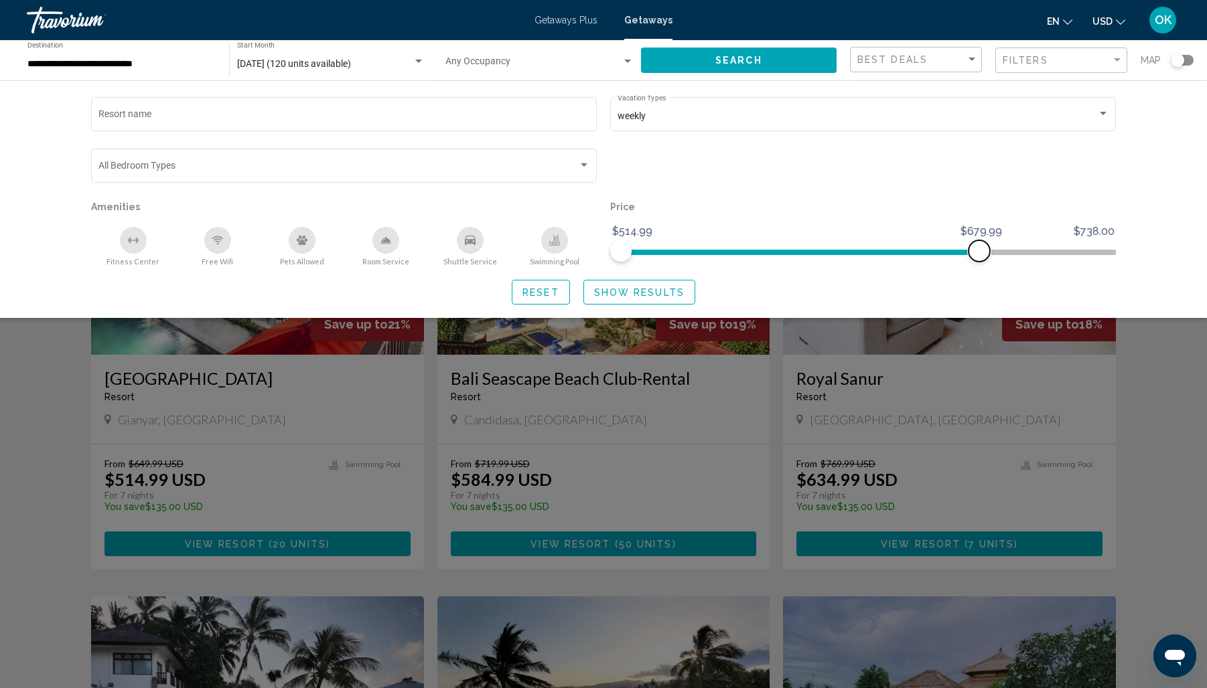
drag, startPoint x: 1101, startPoint y: 248, endPoint x: 978, endPoint y: 249, distance: 123.2
click at [978, 249] on span "Search widget" at bounding box center [978, 250] width 21 height 21
